Goal: Find specific page/section: Find specific page/section

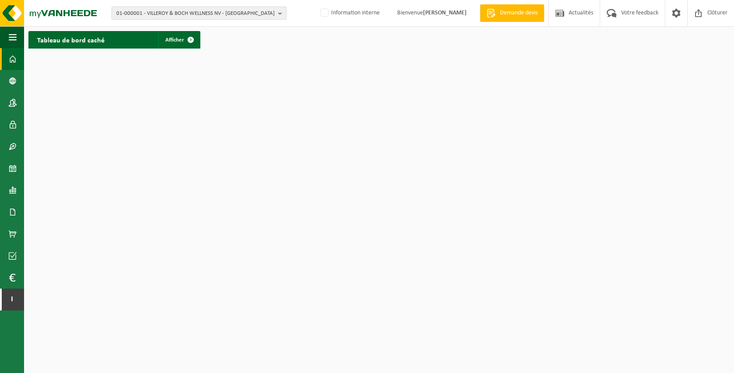
click at [228, 11] on span "01-000001 - VILLEROY & BOCH WELLNESS NV - ROESELARE" at bounding box center [195, 13] width 158 height 13
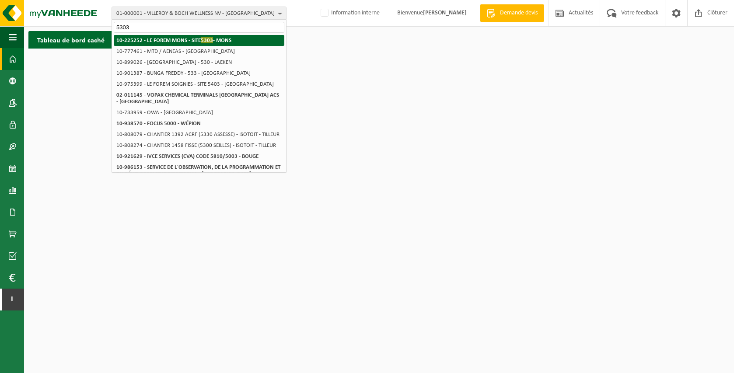
type input "5303"
click at [203, 38] on span "5303" at bounding box center [207, 40] width 12 height 7
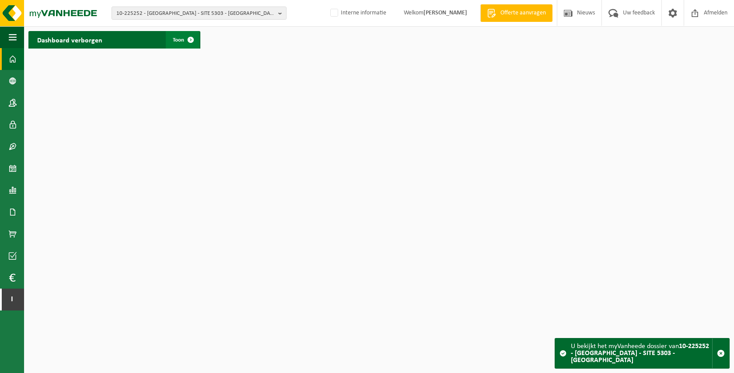
click at [185, 41] on span at bounding box center [190, 39] width 17 height 17
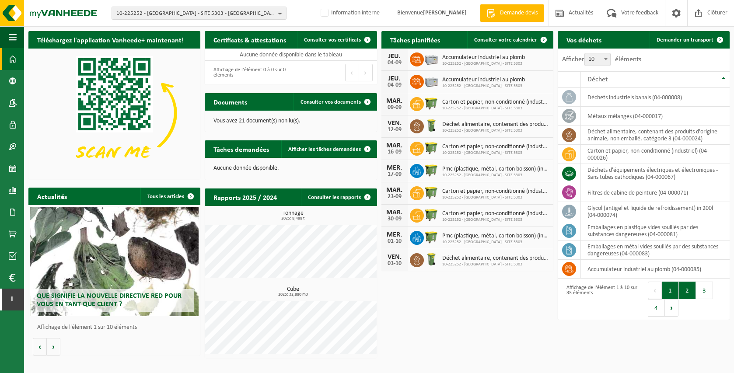
click at [689, 290] on button "2" at bounding box center [687, 290] width 17 height 17
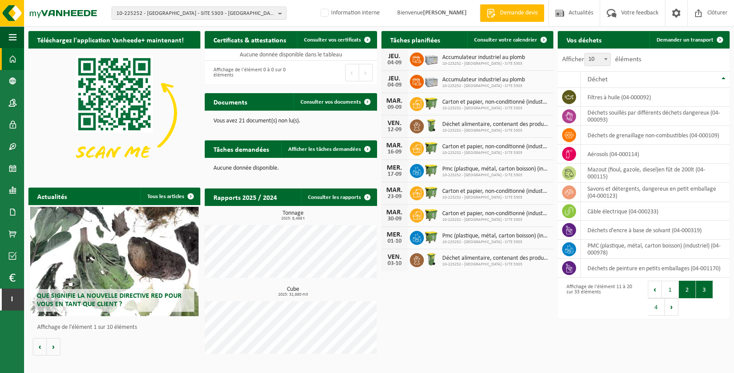
click at [706, 291] on button "3" at bounding box center [704, 289] width 17 height 17
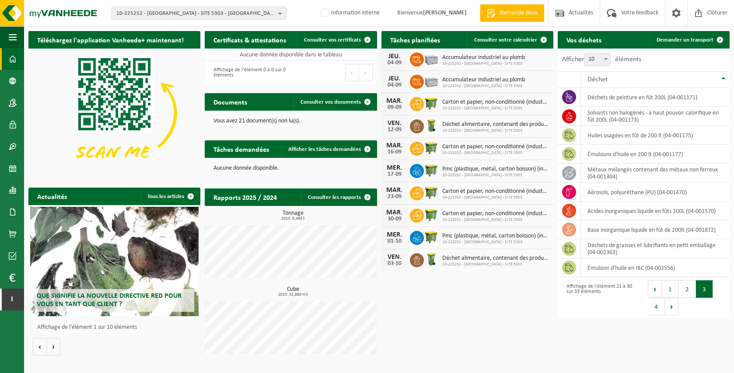
click at [710, 290] on button "3" at bounding box center [704, 288] width 17 height 17
click at [657, 309] on button "4" at bounding box center [656, 306] width 17 height 17
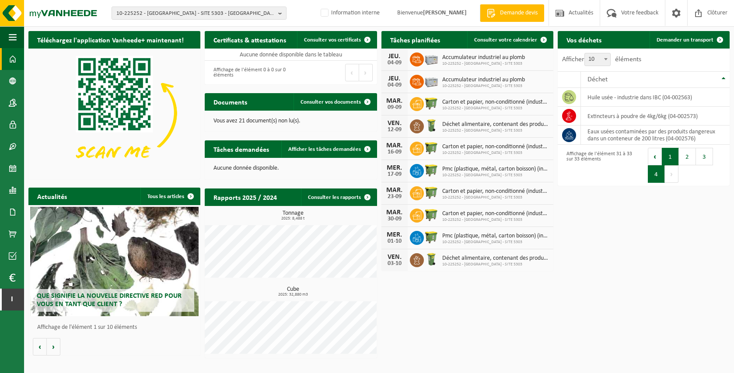
click at [666, 158] on button "1" at bounding box center [670, 156] width 17 height 17
